Goal: Task Accomplishment & Management: Complete application form

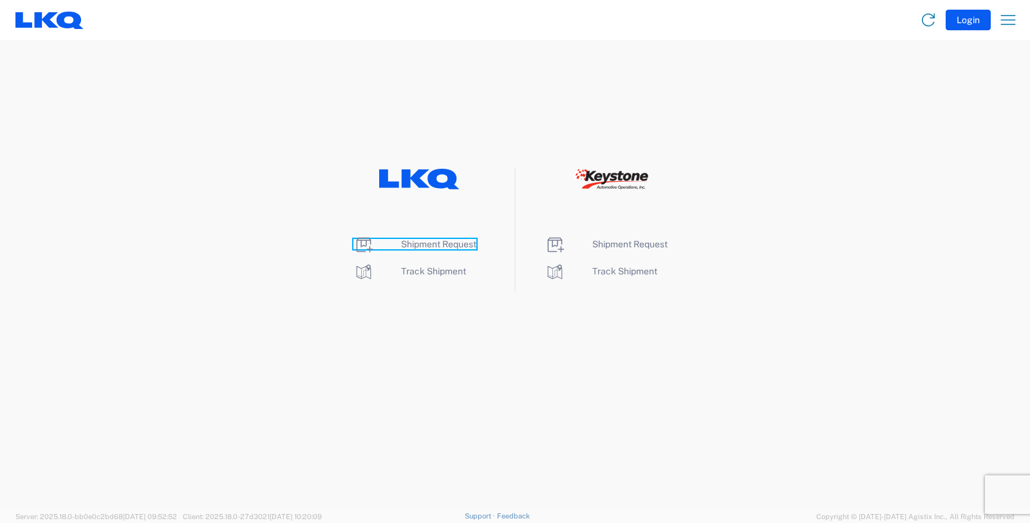
click at [433, 245] on span "Shipment Request" at bounding box center [438, 244] width 75 height 10
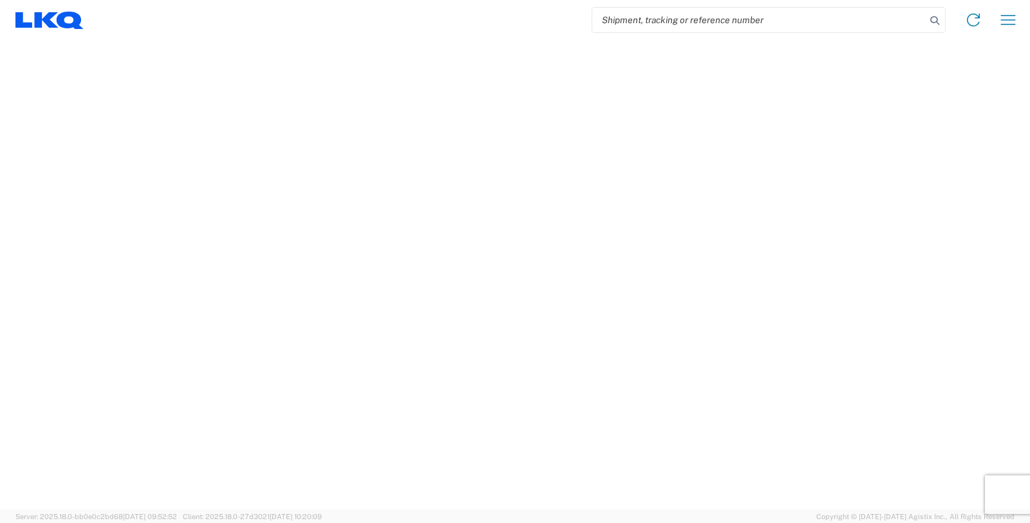
select select "FULL"
select select "LBS"
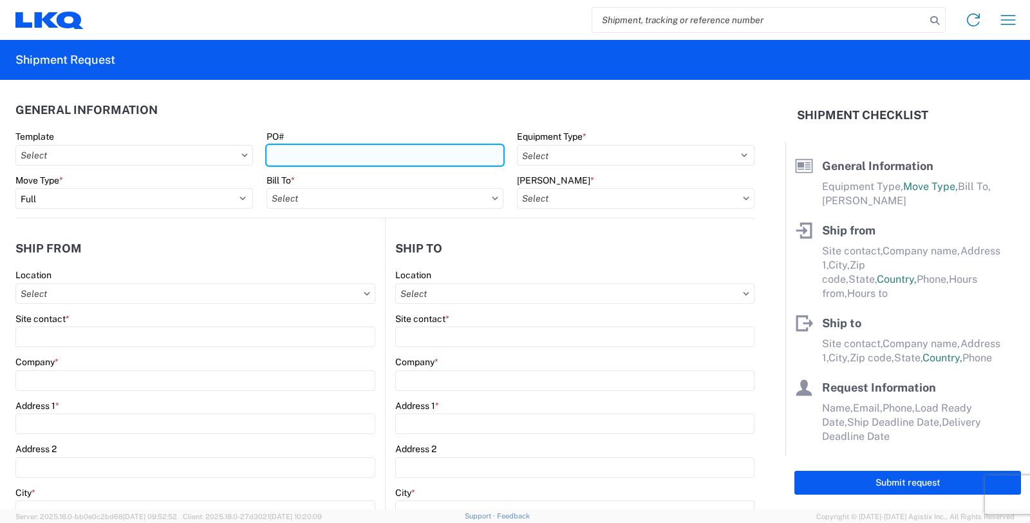
click at [362, 157] on input "PO#" at bounding box center [386, 155] width 238 height 21
type input "GV038386"
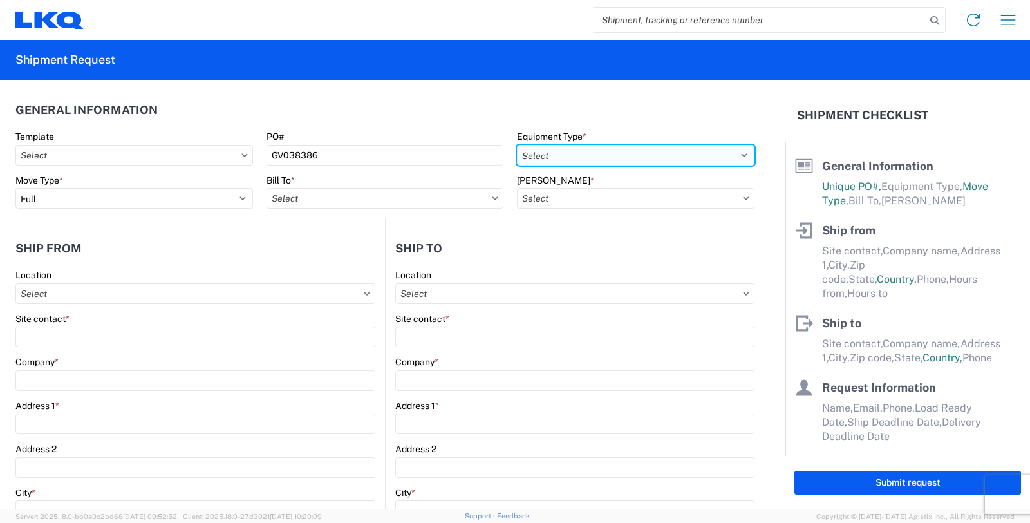
click at [581, 152] on select "Select 53’ Dry Van Flatbed Dropdeck (van) Lowboy (flatbed) Rail" at bounding box center [636, 155] width 238 height 21
select select "STDV"
click at [517, 145] on select "Select 53’ Dry Van Flatbed Dropdeck (van) Lowboy (flatbed) Rail" at bounding box center [636, 155] width 238 height 21
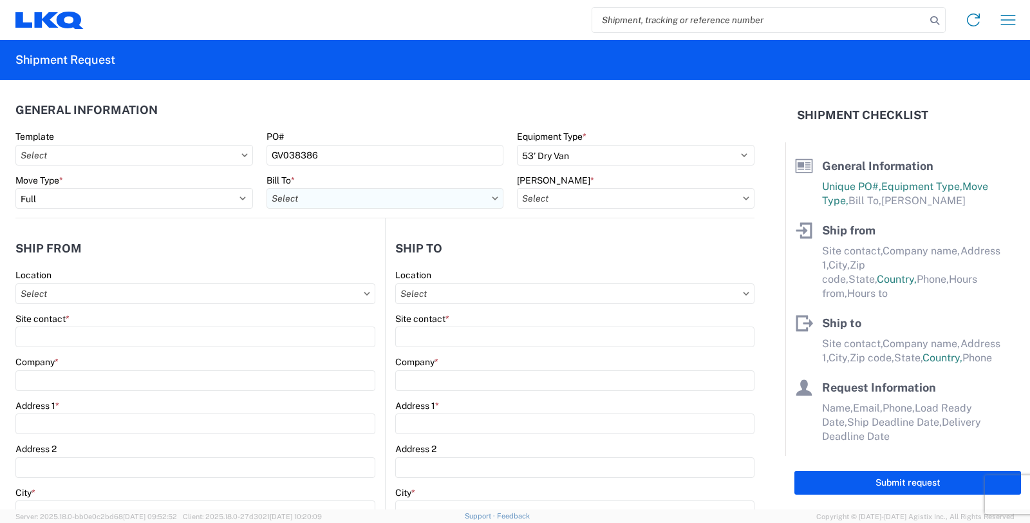
click at [294, 194] on input "Bill To *" at bounding box center [386, 198] width 238 height 21
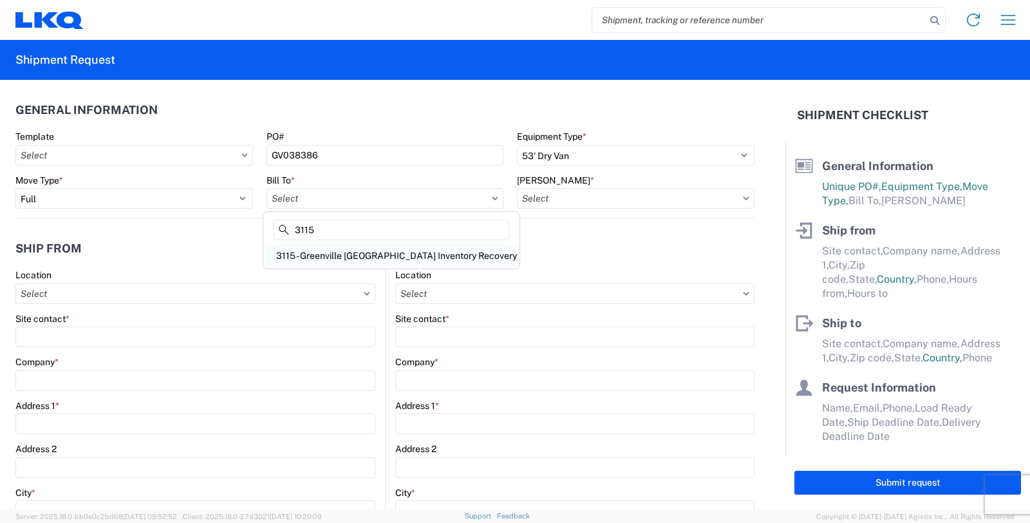
type input "3115"
click at [301, 250] on div "3115 - Greenville [GEOGRAPHIC_DATA] Inventory Recovery" at bounding box center [391, 255] width 251 height 21
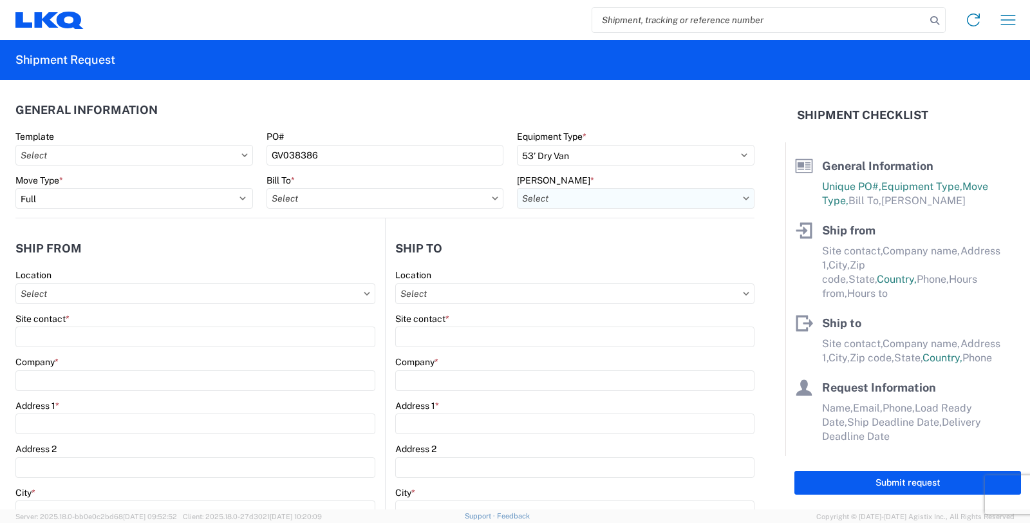
type input "3115 - Greenville [GEOGRAPHIC_DATA] Inventory Recovery"
click at [540, 196] on input "[PERSON_NAME] *" at bounding box center [636, 198] width 238 height 21
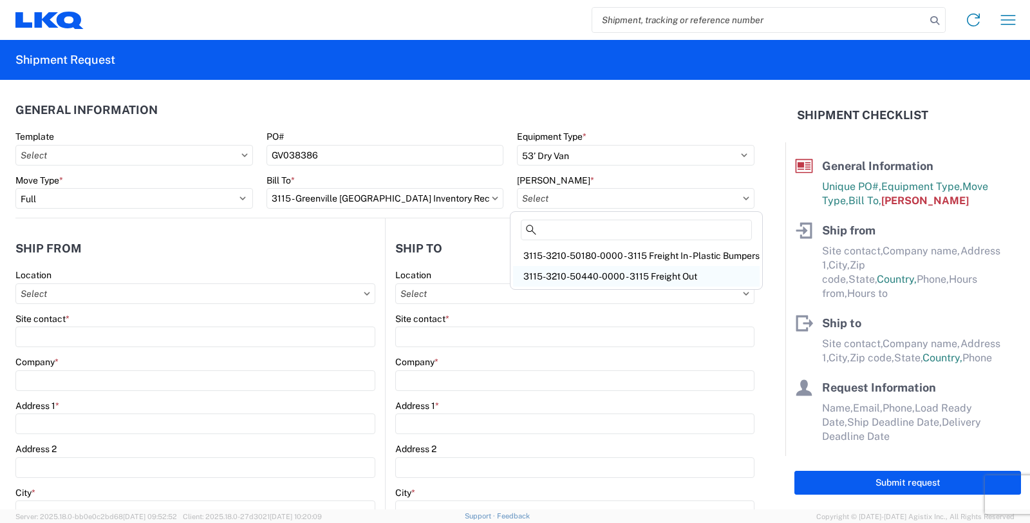
click at [537, 273] on div "3115-3210-50440-0000 - 3115 Freight Out" at bounding box center [636, 276] width 247 height 21
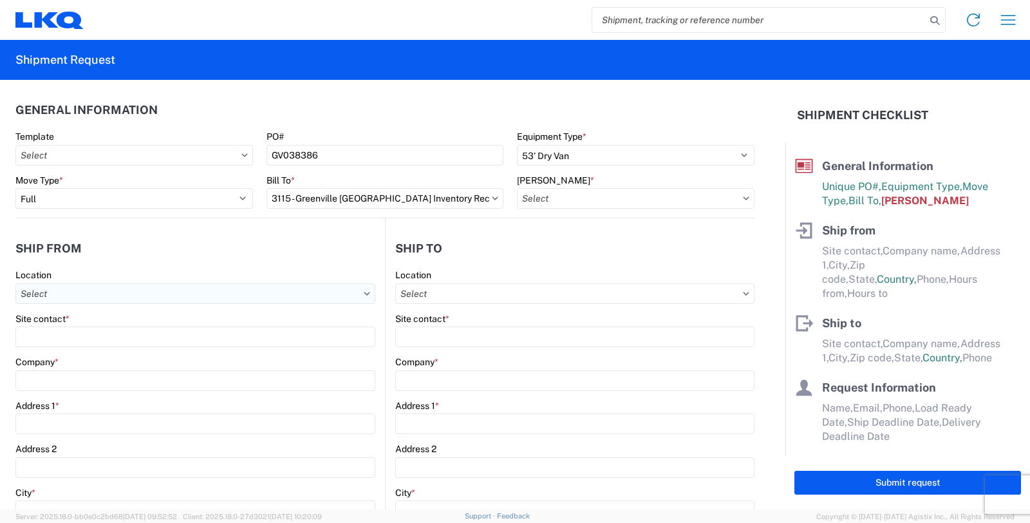
type input "3115-3210-50440-0000 - 3115 Freight Out"
click at [153, 295] on input "Location" at bounding box center [195, 293] width 360 height 21
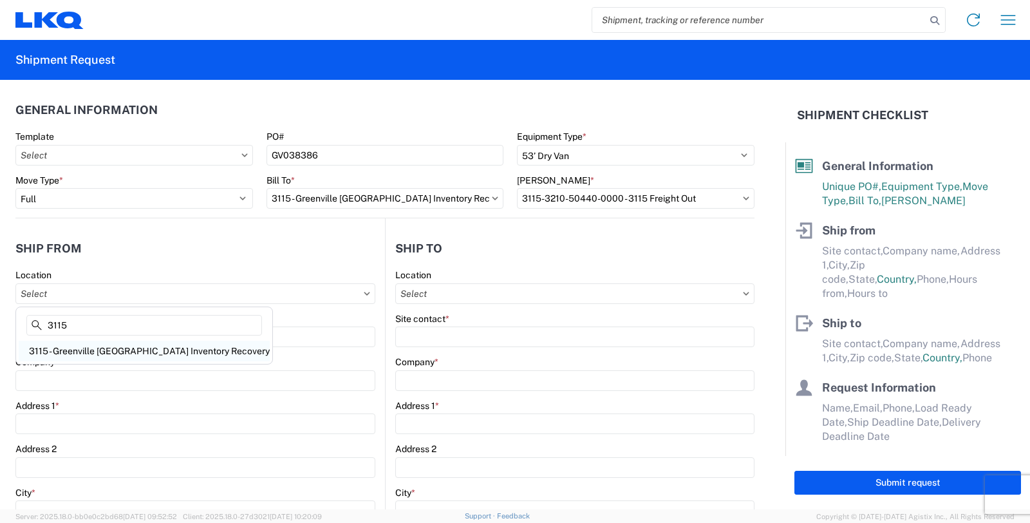
type input "3115"
click at [99, 350] on div "3115 - Greenville [GEOGRAPHIC_DATA] Inventory Recovery" at bounding box center [144, 351] width 251 height 21
type input "3115 - Greenville [GEOGRAPHIC_DATA] Inventory Recovery"
type input "LKQ Corporation"
type input "[STREET_ADDRESS][PERSON_NAME]"
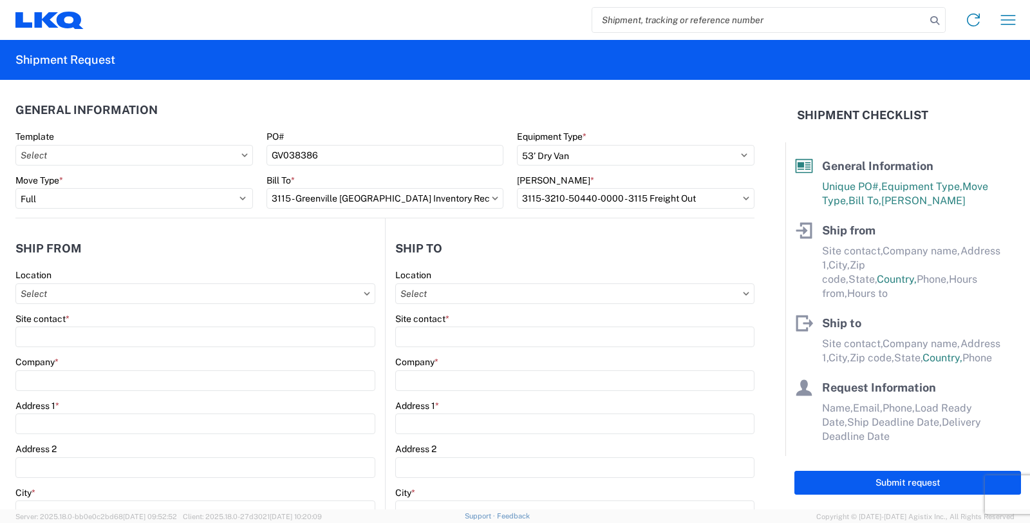
type input "[GEOGRAPHIC_DATA]"
type input "48838"
select select "MI"
select select "US"
type input "06:00"
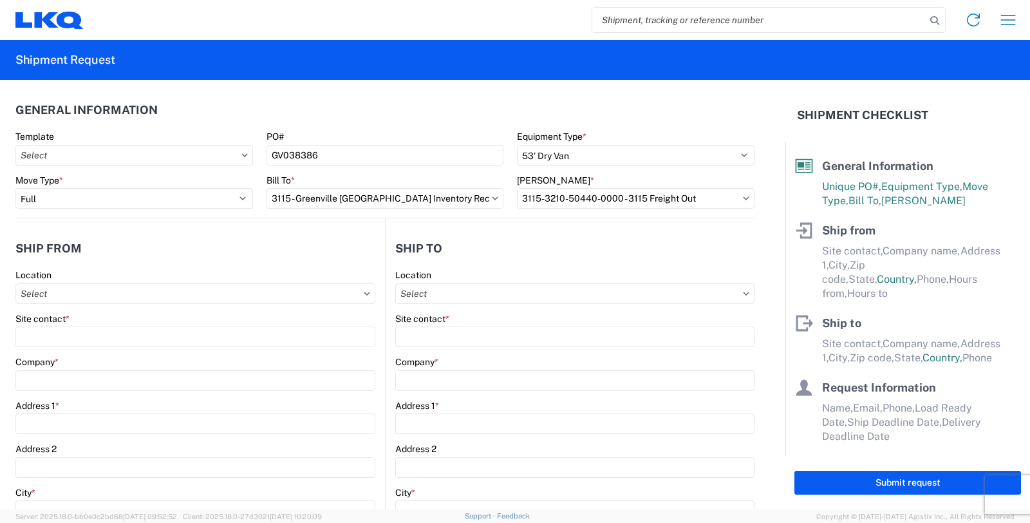
type input "14:30"
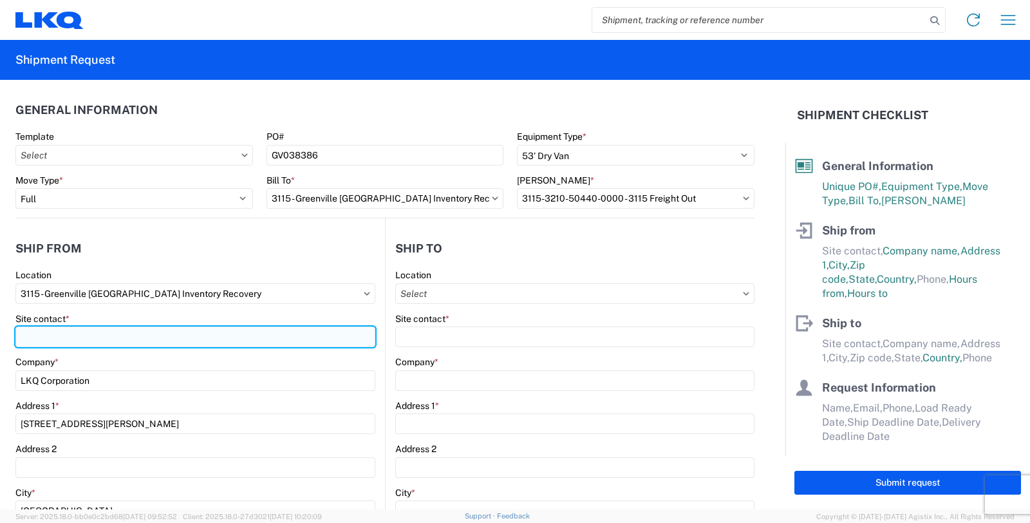
click at [82, 336] on input "Site contact *" at bounding box center [195, 336] width 360 height 21
type input "[PERSON_NAME]"
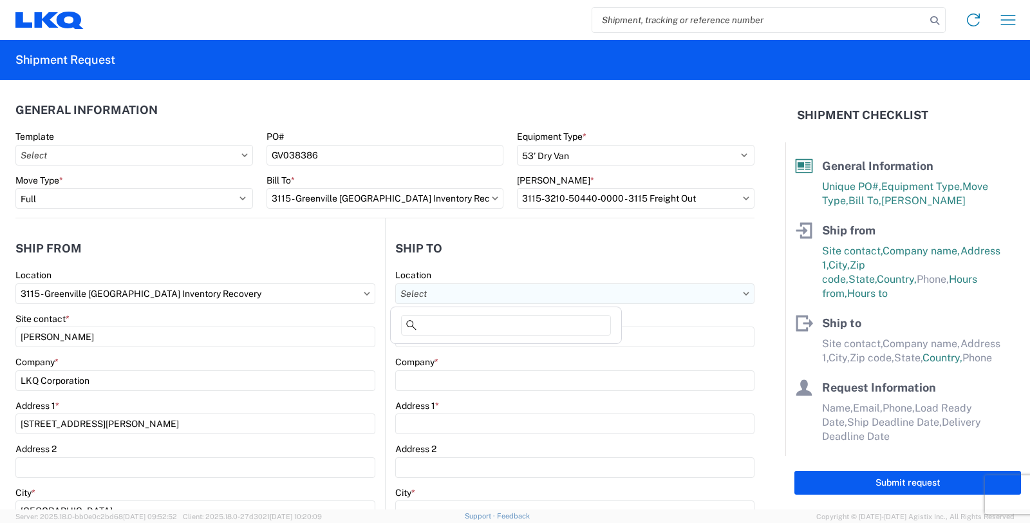
click at [537, 288] on input "Location" at bounding box center [574, 293] width 359 height 21
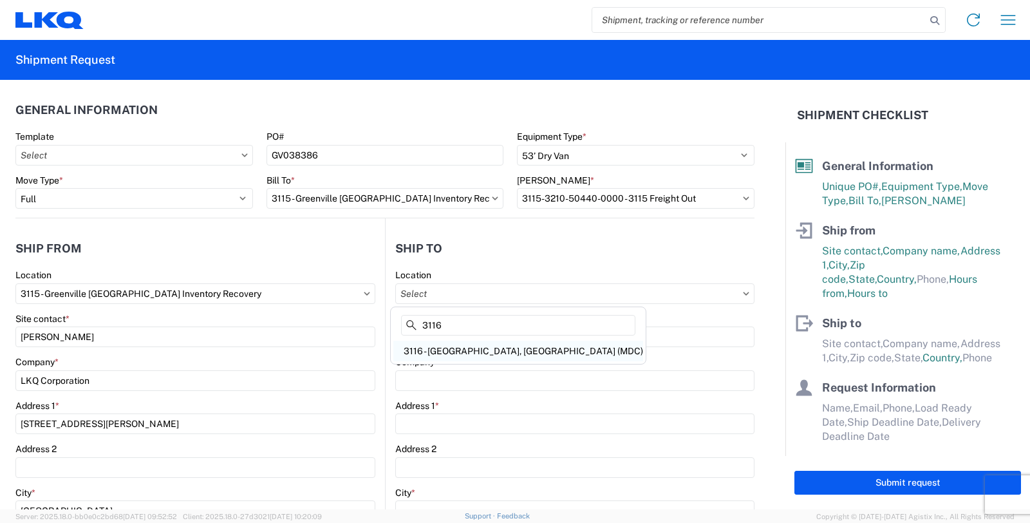
type input "3116"
click at [515, 351] on div "3116 - [GEOGRAPHIC_DATA], [GEOGRAPHIC_DATA] (MDC)" at bounding box center [518, 351] width 250 height 21
type input "3116 - [GEOGRAPHIC_DATA], [GEOGRAPHIC_DATA] (MDC)"
type input "[DEMOGRAPHIC_DATA][PERSON_NAME]"
type input "LKQ Corporation"
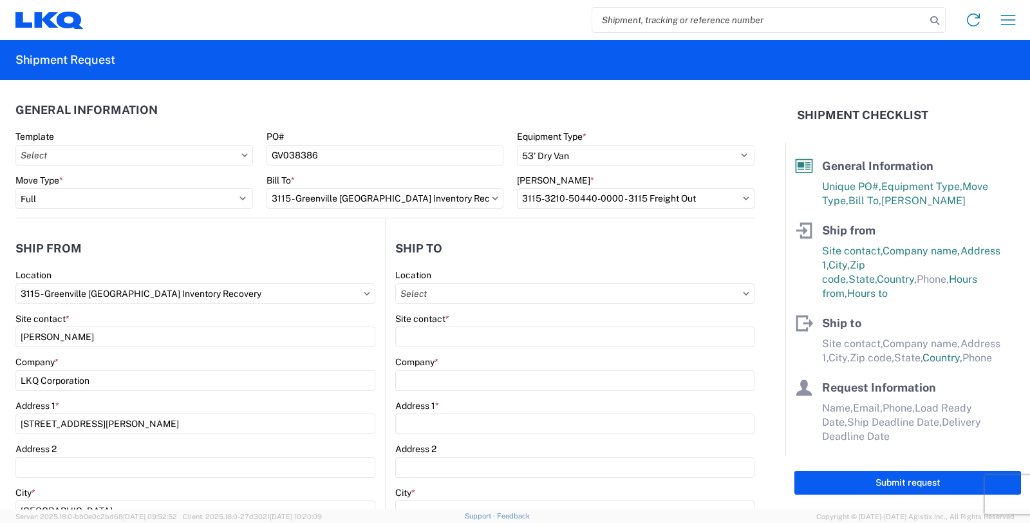
type input "[STREET_ADDRESS]"
type input "[GEOGRAPHIC_DATA]"
type input "49508"
type input "[PERSON_NAME][EMAIL_ADDRESS][DOMAIN_NAME]"
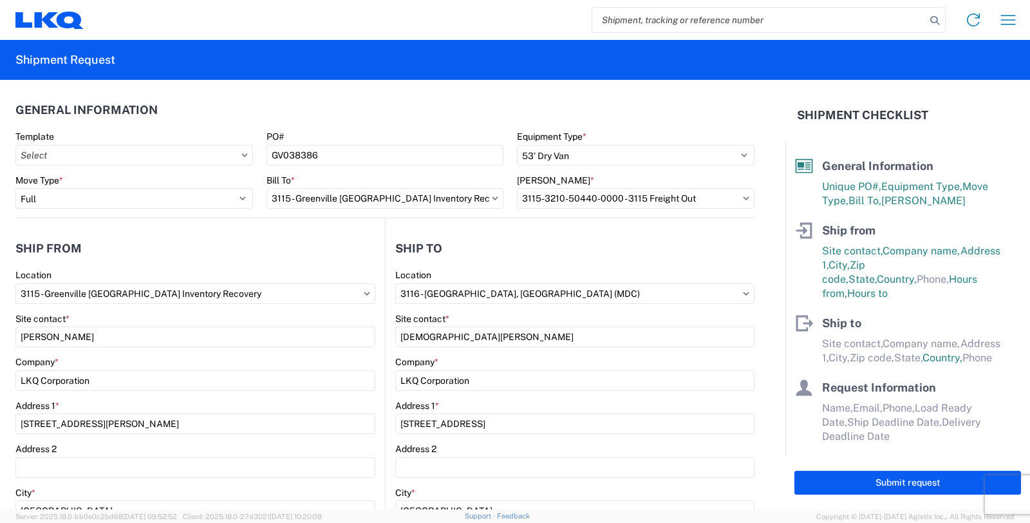
select select "US"
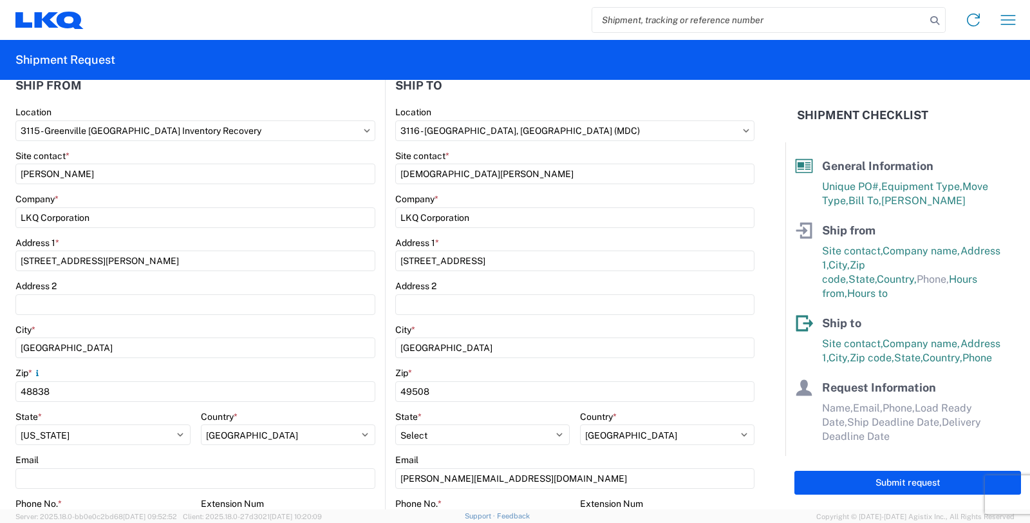
scroll to position [357, 0]
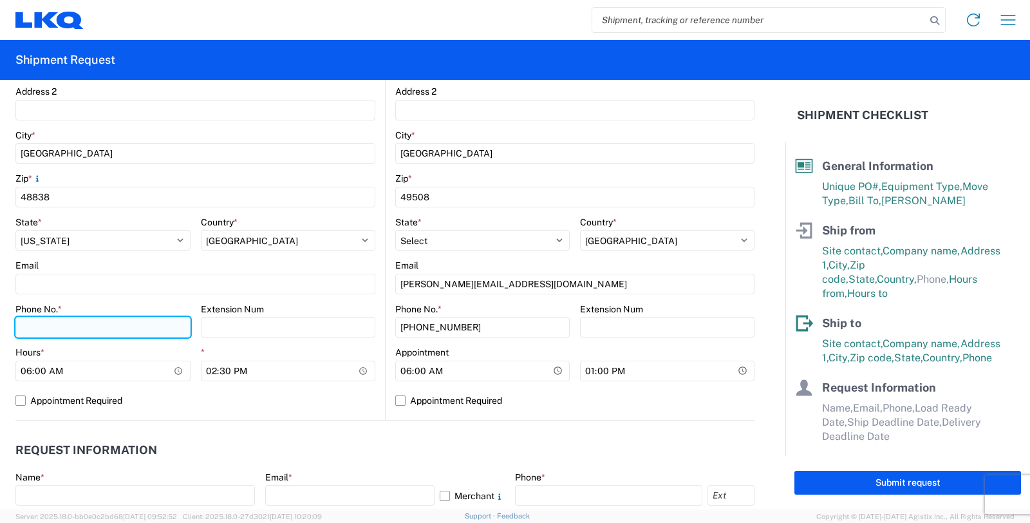
click at [97, 317] on input "Phone No. *" at bounding box center [102, 327] width 175 height 21
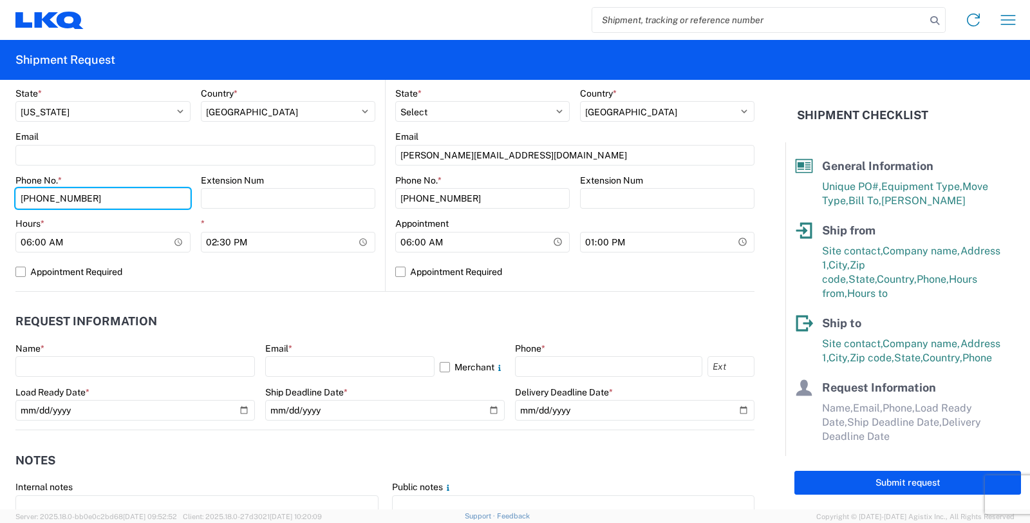
scroll to position [500, 0]
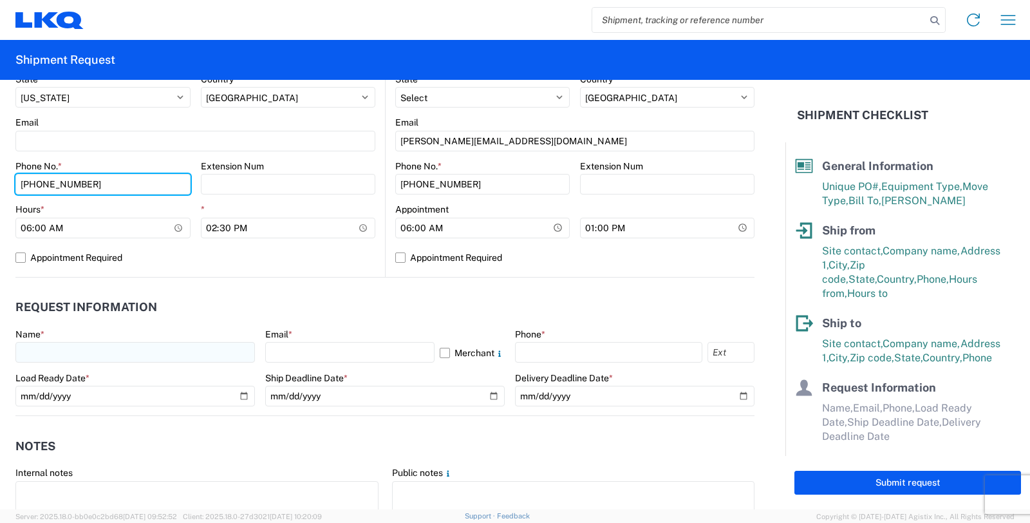
type input "[PHONE_NUMBER]"
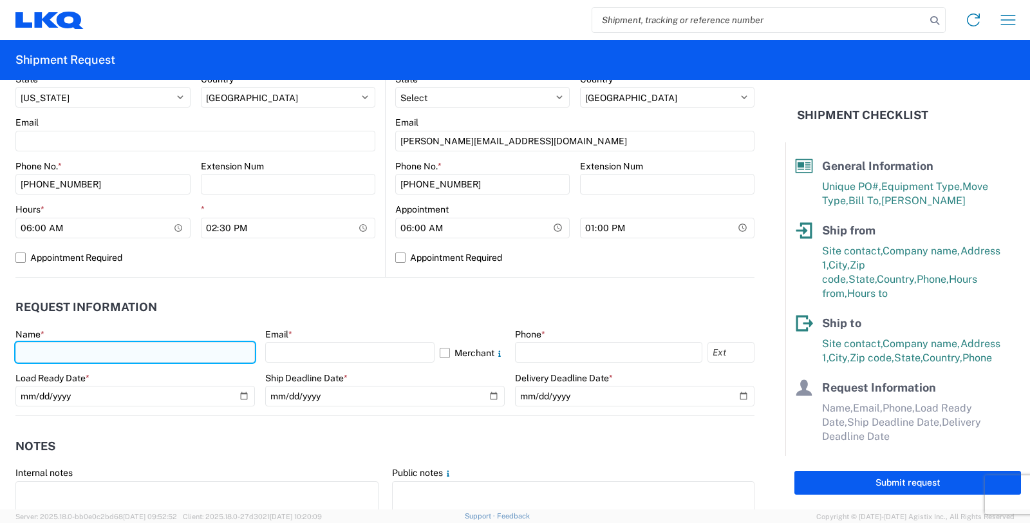
click at [104, 350] on input "text" at bounding box center [135, 352] width 240 height 21
type input "[PERSON_NAME]"
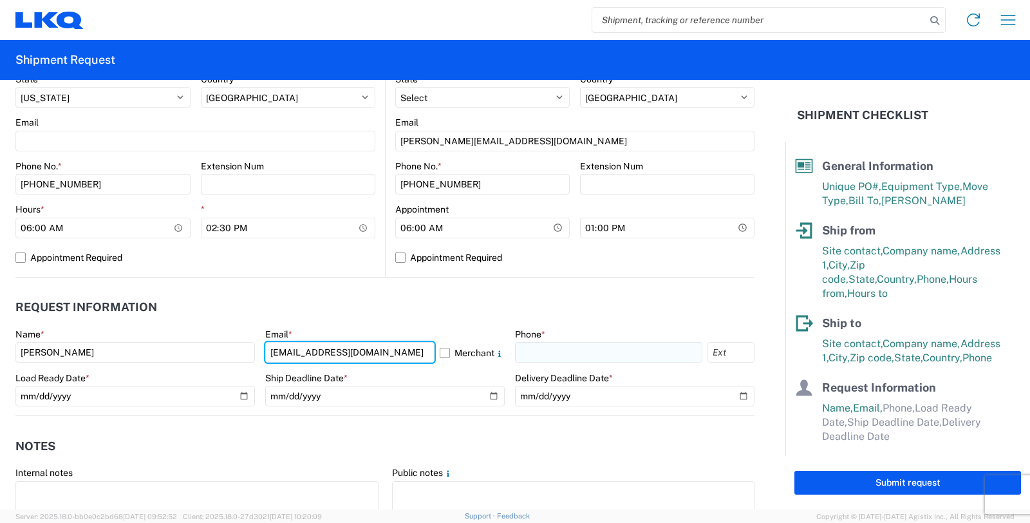
type input "[EMAIL_ADDRESS][DOMAIN_NAME]"
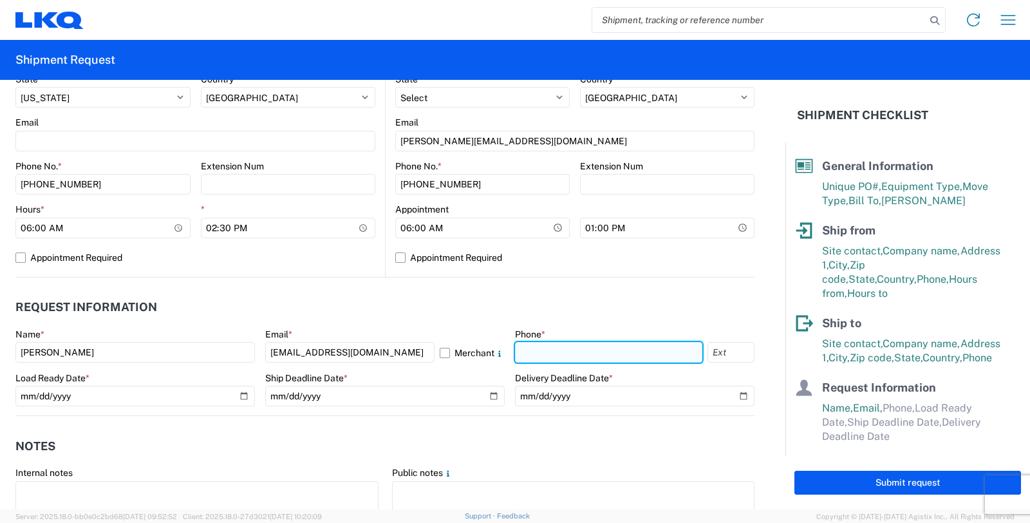
click at [590, 350] on input "text" at bounding box center [608, 352] width 187 height 21
type input "[PHONE_NUMBER]"
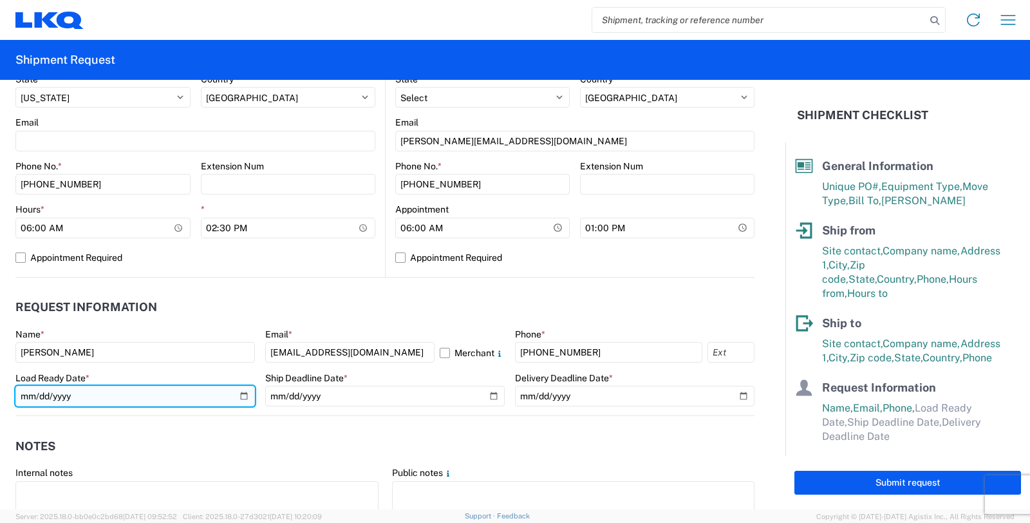
click at [245, 395] on input "date" at bounding box center [135, 396] width 240 height 21
type input "[DATE]"
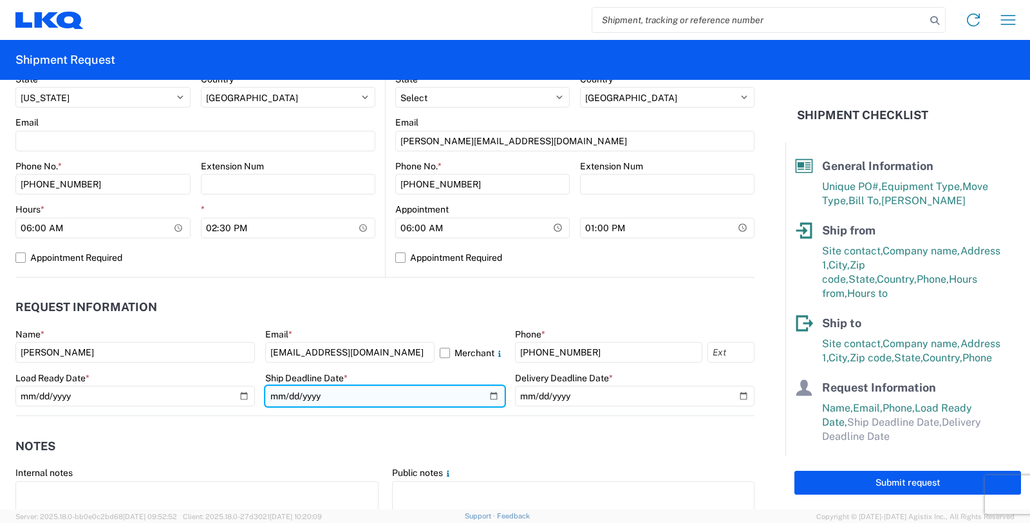
click at [484, 394] on input "date" at bounding box center [385, 396] width 240 height 21
type input "[DATE]"
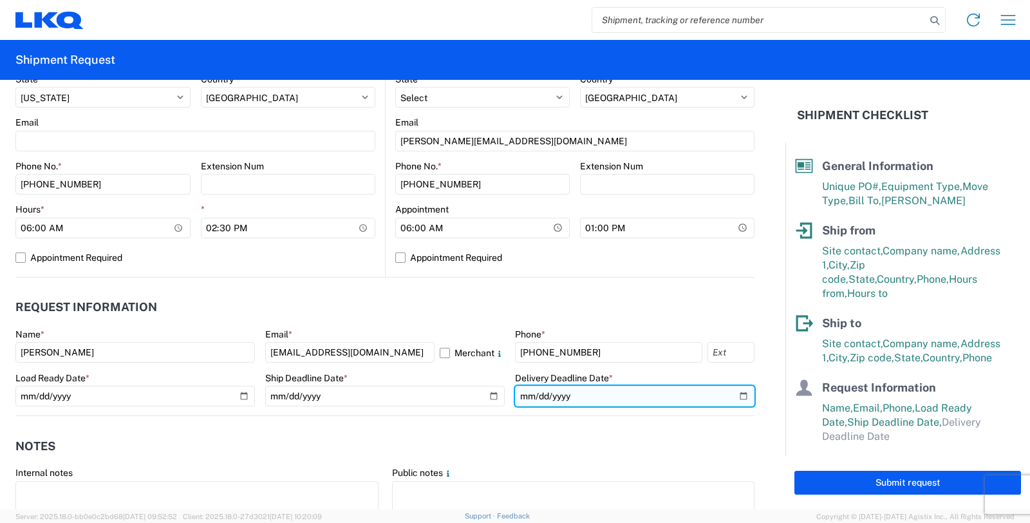
click at [729, 395] on input "date" at bounding box center [635, 396] width 240 height 21
type input "[DATE]"
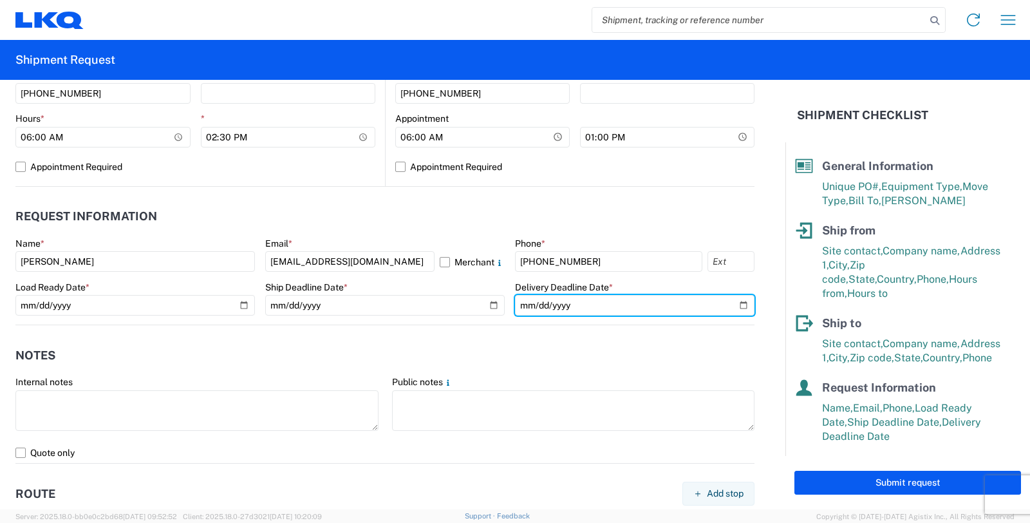
scroll to position [715, 0]
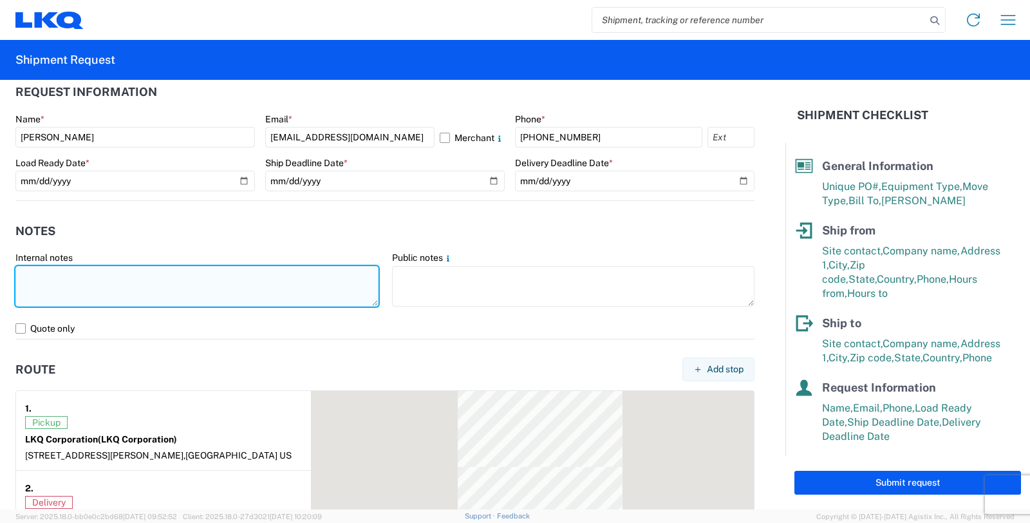
click at [67, 277] on textarea at bounding box center [196, 286] width 363 height 41
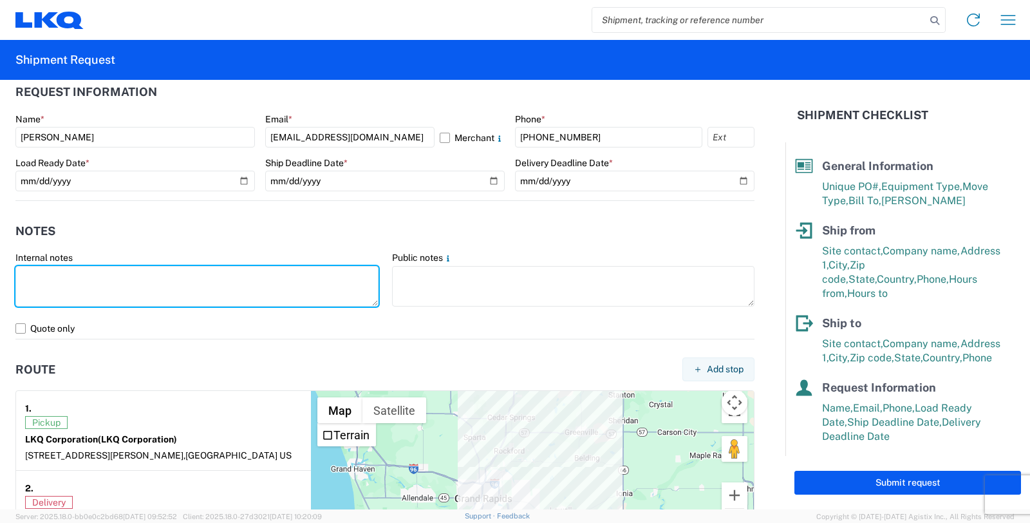
paste textarea "The staged/loaded trailer belongs to Omni. Please assign the load to this carri…"
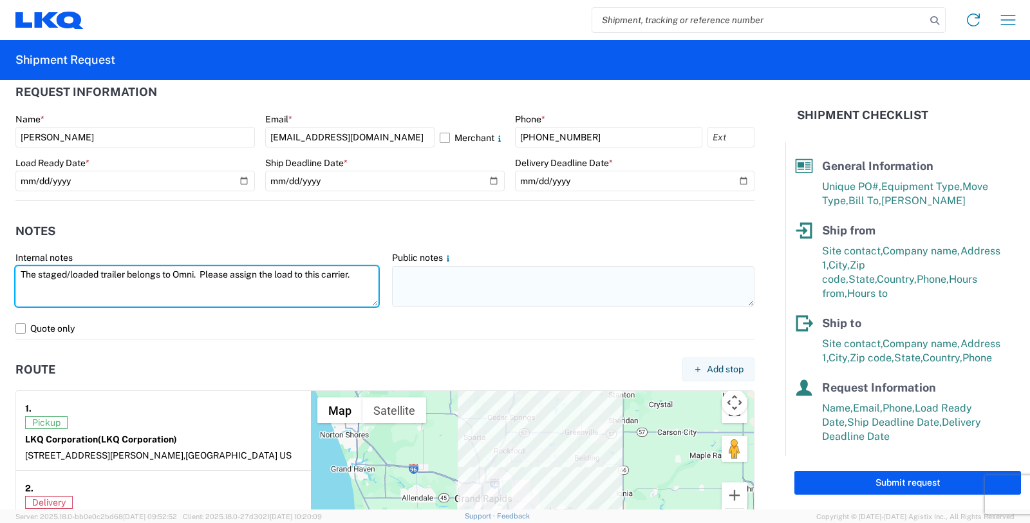
type textarea "The staged/loaded trailer belongs to Omni. Please assign the load to this carri…"
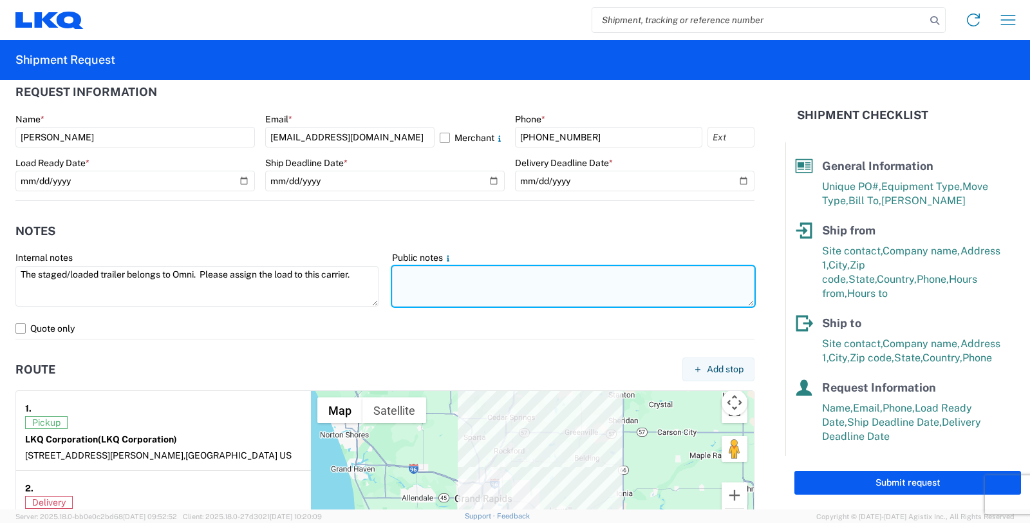
click at [440, 278] on textarea at bounding box center [573, 286] width 363 height 41
paste textarea "Please bring an empty trailer to swap with this trailer # XXXXXX"
click at [641, 273] on textarea "Please bring an empty trailer to swap with this trailer # XXXXXX" at bounding box center [573, 286] width 363 height 41
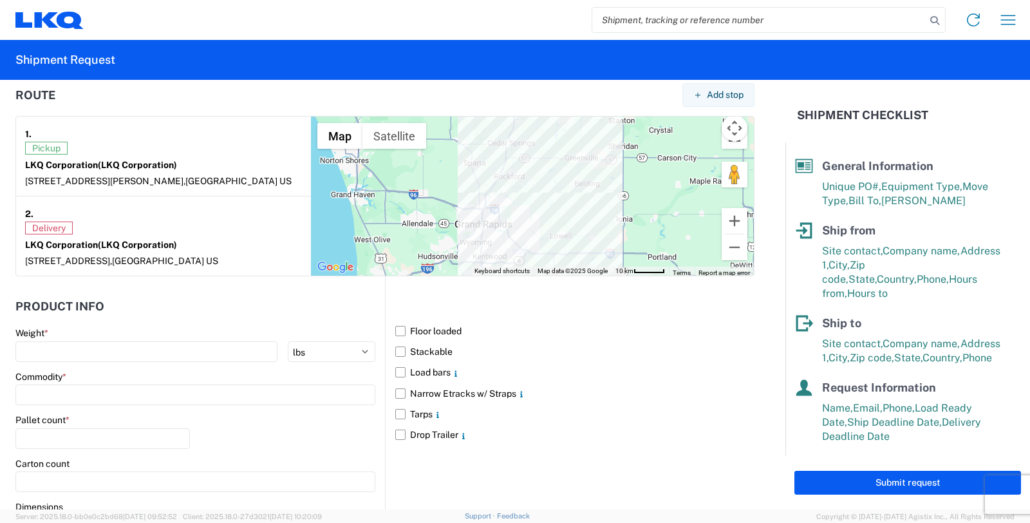
scroll to position [1073, 0]
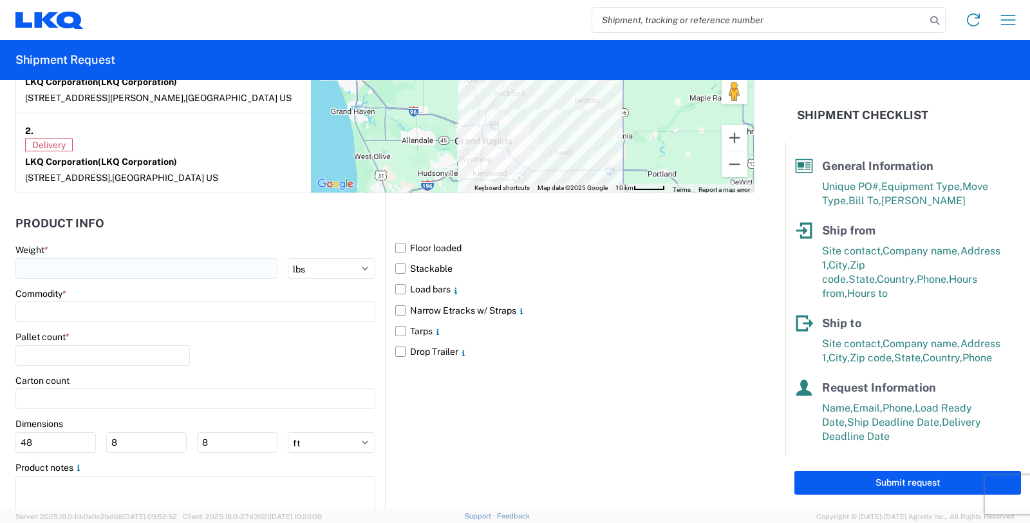
type textarea "Please bring an empty trailer to swap with this trailer # SW26086."
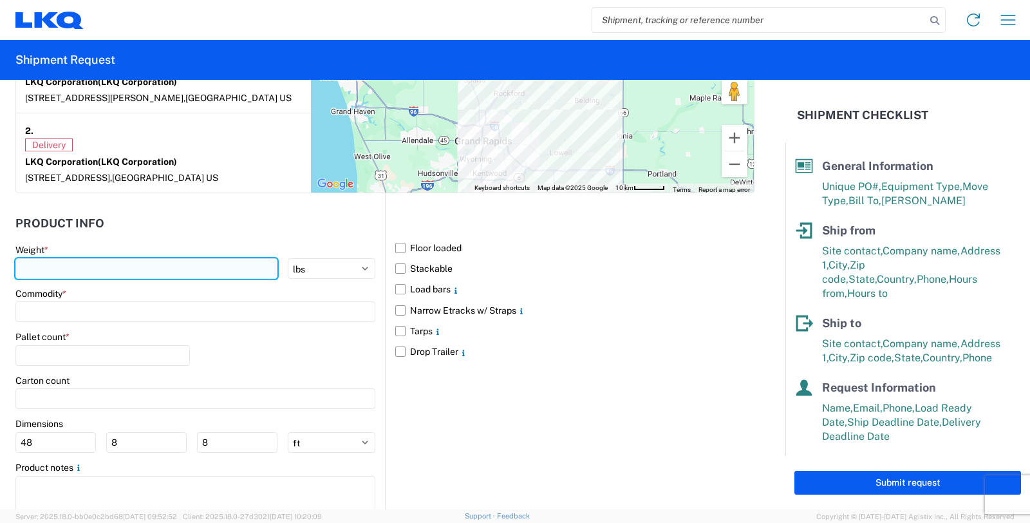
click at [118, 269] on input "number" at bounding box center [146, 268] width 262 height 21
type input "6500"
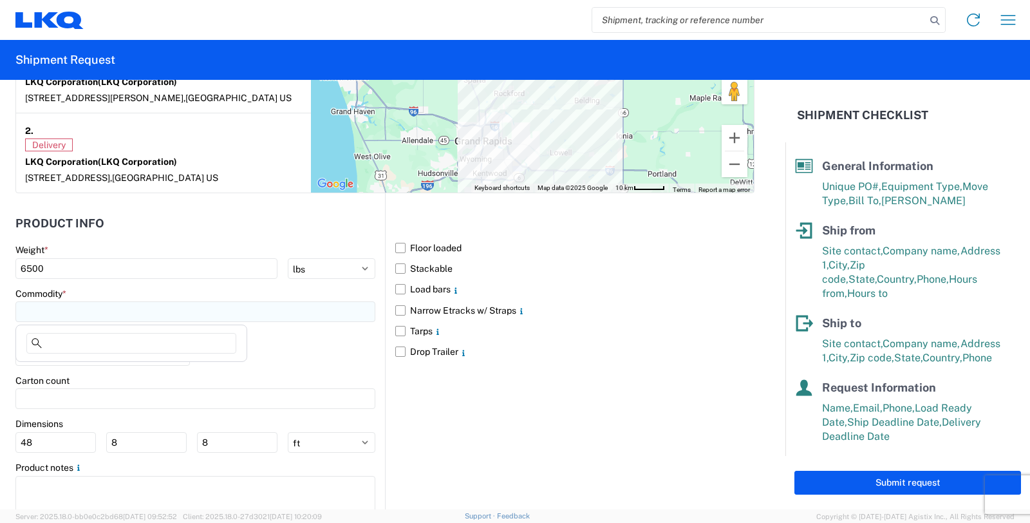
click at [74, 317] on input at bounding box center [195, 311] width 360 height 21
type input "b"
click at [82, 140] on div "Delivery" at bounding box center [163, 144] width 277 height 13
click at [44, 312] on input at bounding box center [195, 311] width 360 height 21
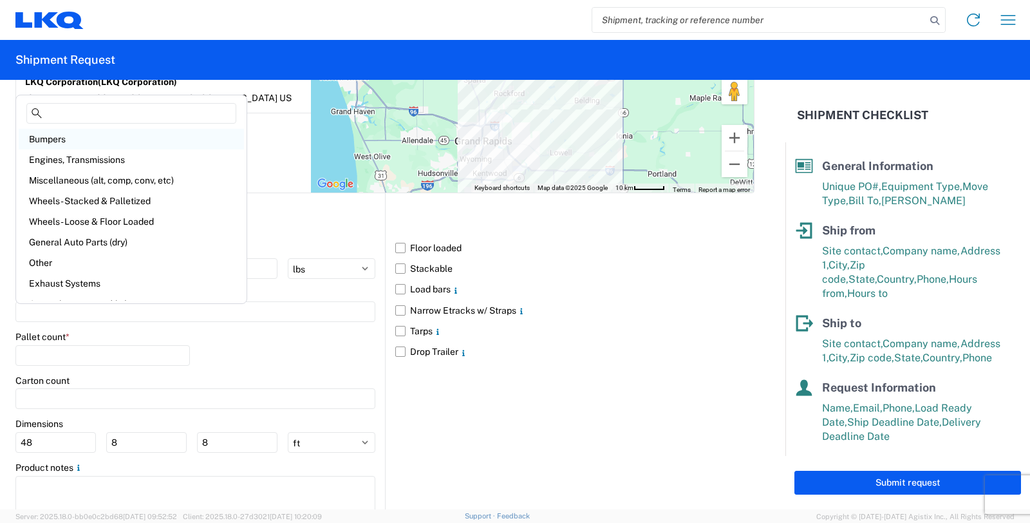
click at [72, 142] on div "Bumpers" at bounding box center [131, 139] width 225 height 21
type input "Bumpers"
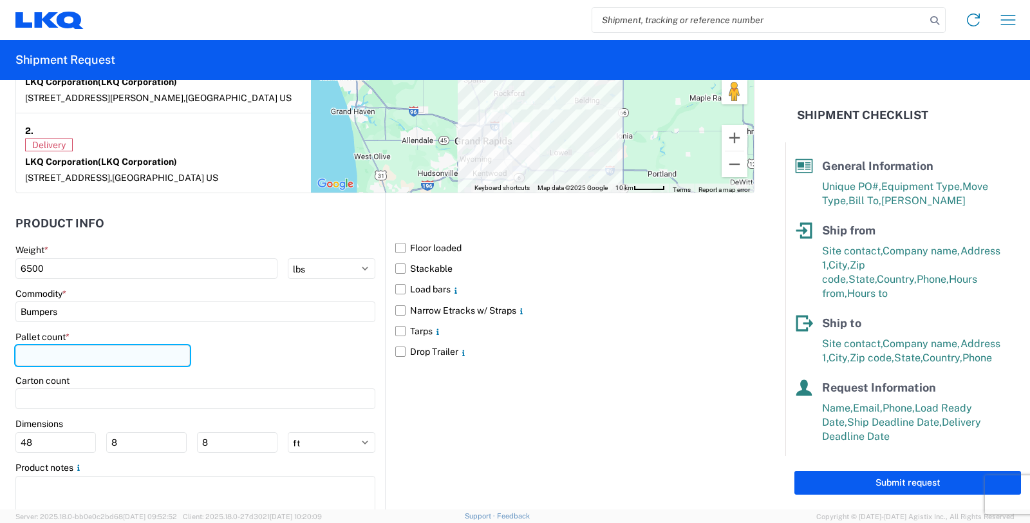
click at [53, 354] on input "number" at bounding box center [102, 355] width 175 height 21
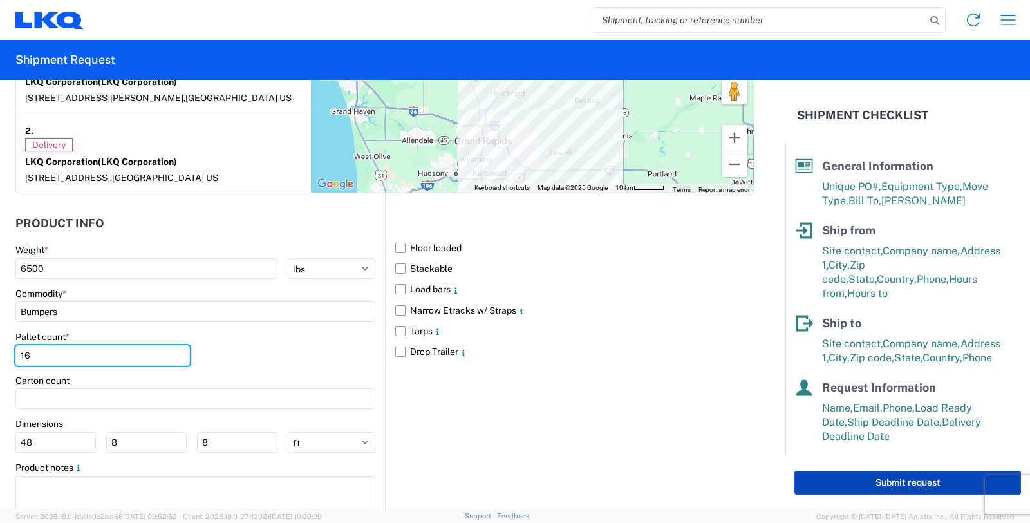
type input "16"
click at [883, 480] on button "Submit request" at bounding box center [908, 483] width 227 height 24
select select "MI"
select select "US"
